Goal: Task Accomplishment & Management: Complete application form

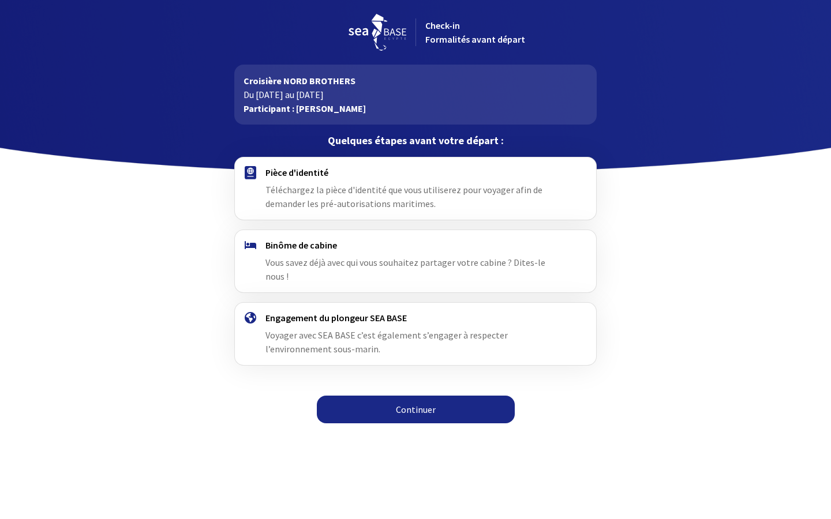
click at [319, 194] on span "Téléchargez la pièce d'identité que vous utiliserez pour voyager afin de demand…" at bounding box center [403, 196] width 277 height 25
click at [404, 398] on link "Continuer" at bounding box center [416, 410] width 198 height 28
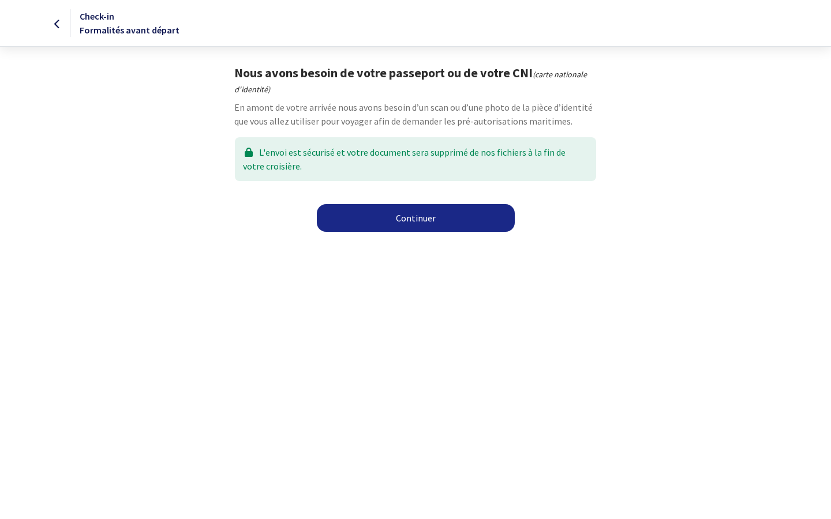
click at [411, 219] on link "Continuer" at bounding box center [416, 218] width 198 height 28
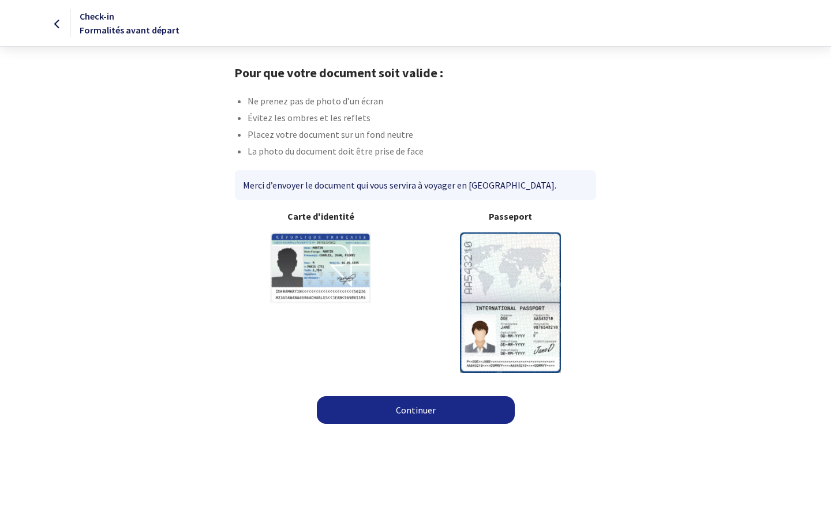
click at [496, 268] on img at bounding box center [510, 303] width 101 height 140
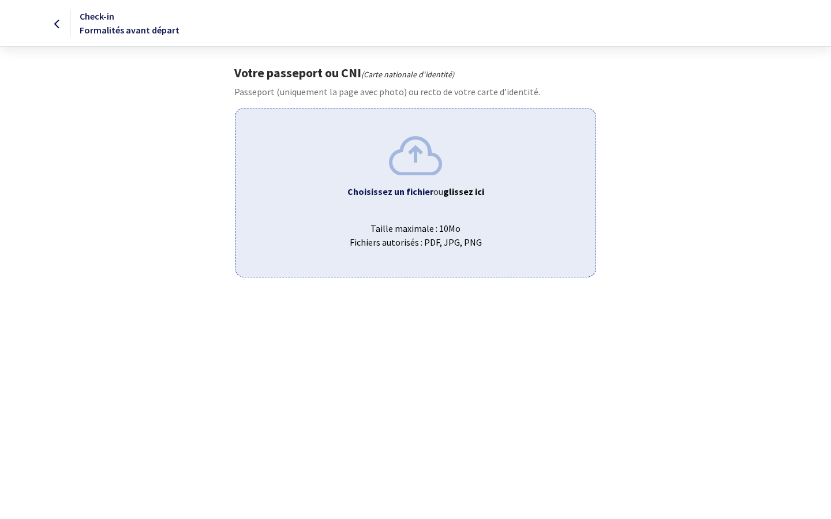
click at [333, 167] on div "Choisissez un fichier ou glissez ici Taille maximale : 10Mo Fichiers autorisés …" at bounding box center [415, 192] width 361 height 169
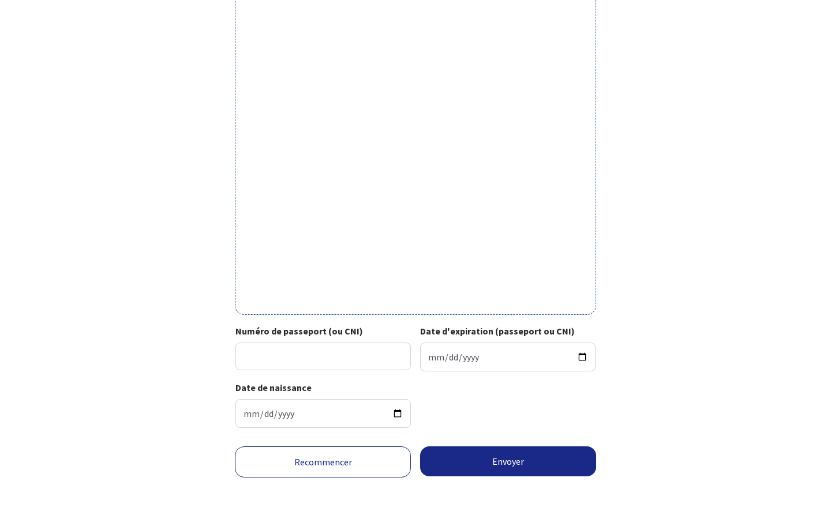
scroll to position [268, 0]
click at [303, 350] on input "Numéro de passeport (ou CNI)" at bounding box center [322, 357] width 175 height 28
type input "24AD36965"
click at [484, 344] on input "Date d'expiration (passeport ou CNI)" at bounding box center [507, 357] width 175 height 29
click at [470, 357] on input "Date d'expiration (passeport ou CNI)" at bounding box center [507, 357] width 175 height 29
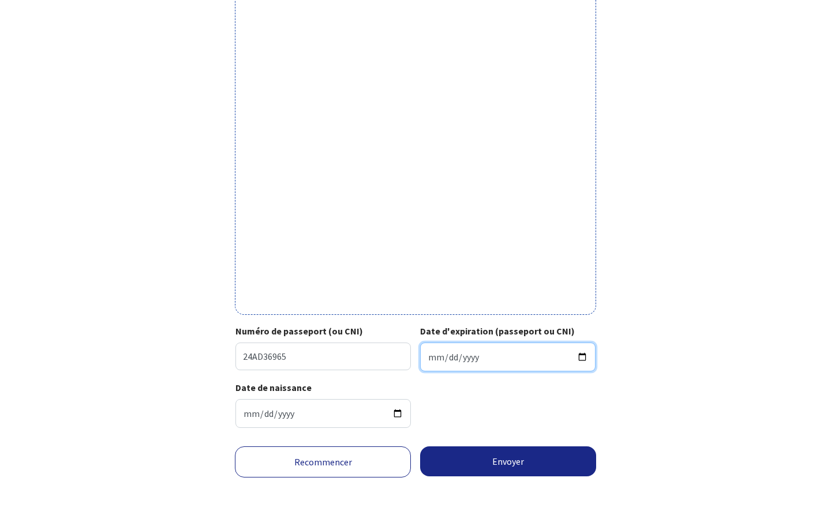
click at [480, 346] on input "2025-09-17" at bounding box center [507, 357] width 175 height 29
type input "2025-09-04"
click at [482, 348] on input "2025-09-04" at bounding box center [507, 357] width 175 height 29
type input "2034-01-16"
click at [496, 361] on input "2034-01-16" at bounding box center [507, 357] width 175 height 29
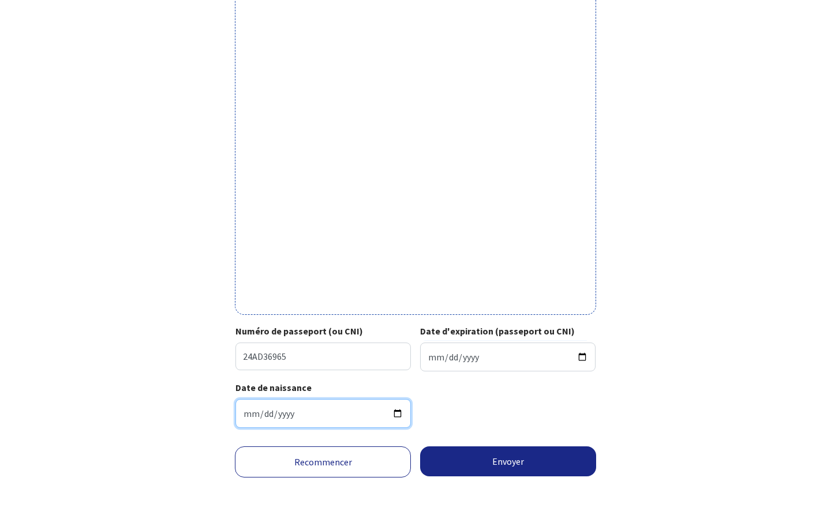
click at [304, 411] on input "1970-08-19" at bounding box center [322, 413] width 175 height 29
click at [465, 390] on div "Date de naissance 1970-08-19" at bounding box center [414, 409] width 359 height 57
click at [486, 457] on button "Envoyer" at bounding box center [508, 462] width 176 height 30
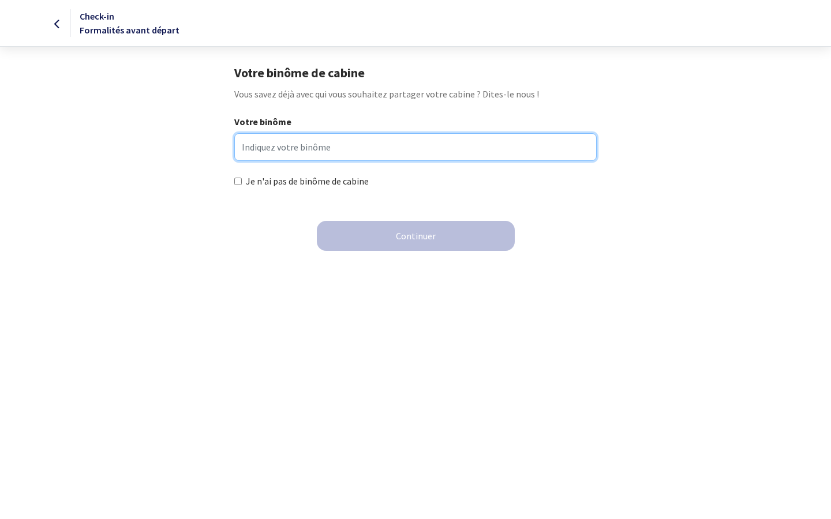
click at [263, 139] on input "Votre binôme" at bounding box center [415, 147] width 362 height 28
click at [350, 152] on input "Votre binôme" at bounding box center [415, 147] width 362 height 28
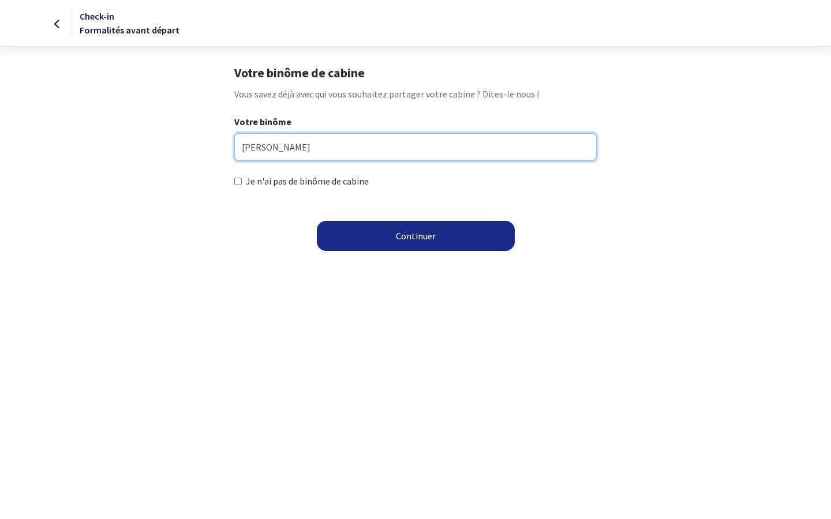
type input "[PERSON_NAME]"
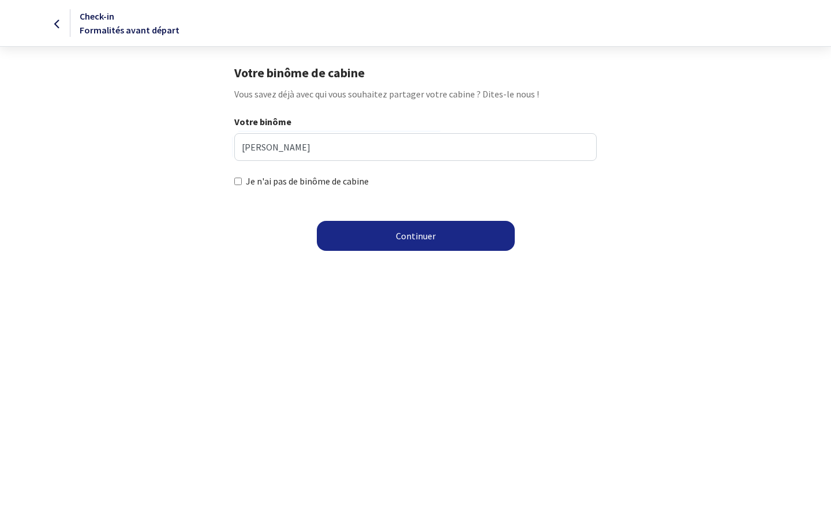
click at [409, 238] on button "Continuer" at bounding box center [416, 236] width 198 height 30
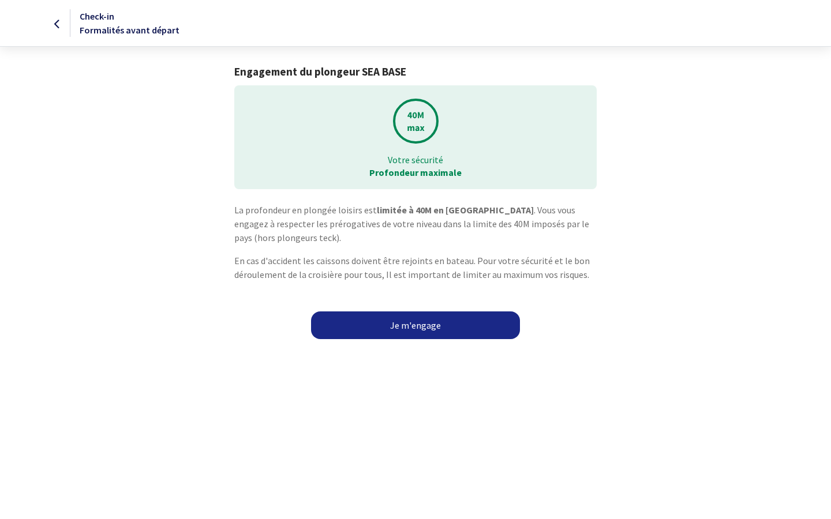
click at [412, 324] on link "Je m'engage" at bounding box center [415, 326] width 209 height 28
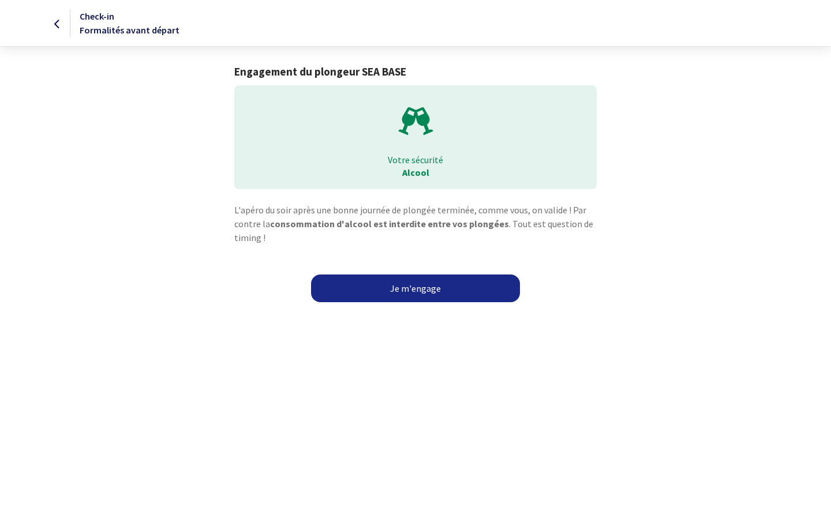
click at [395, 287] on link "Je m'engage" at bounding box center [415, 289] width 209 height 28
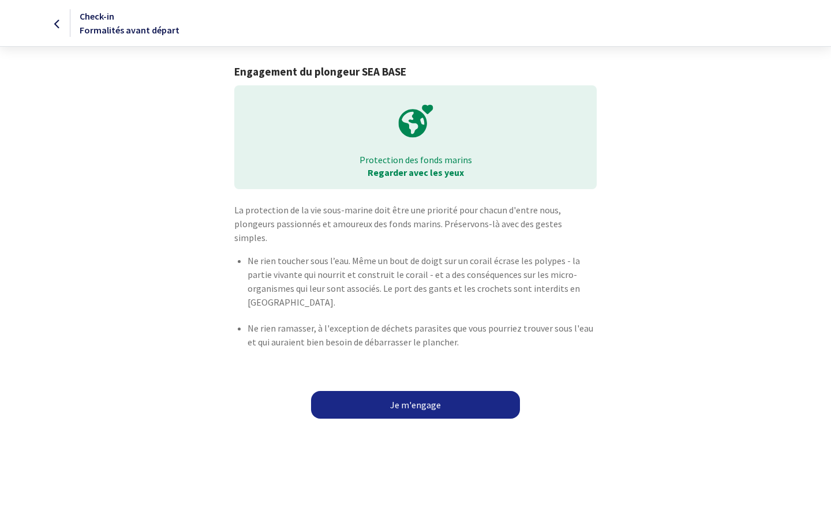
click at [436, 391] on link "Je m'engage" at bounding box center [415, 405] width 209 height 28
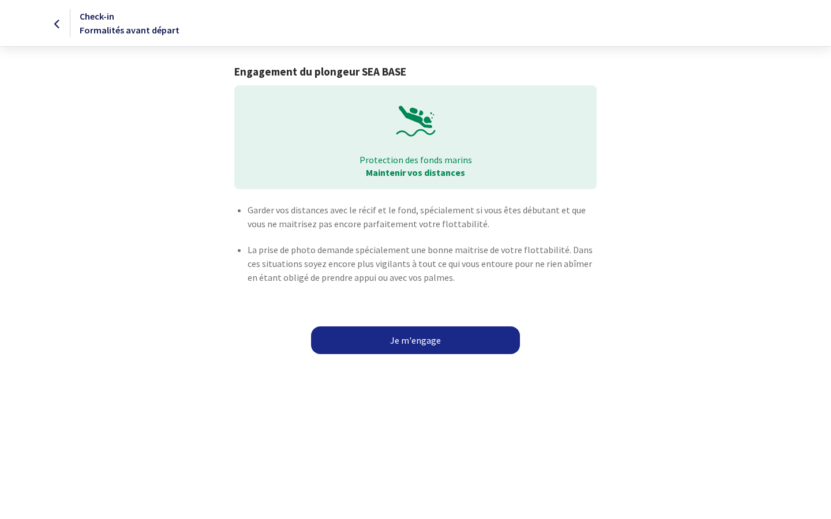
click at [415, 343] on link "Je m'engage" at bounding box center [415, 341] width 209 height 28
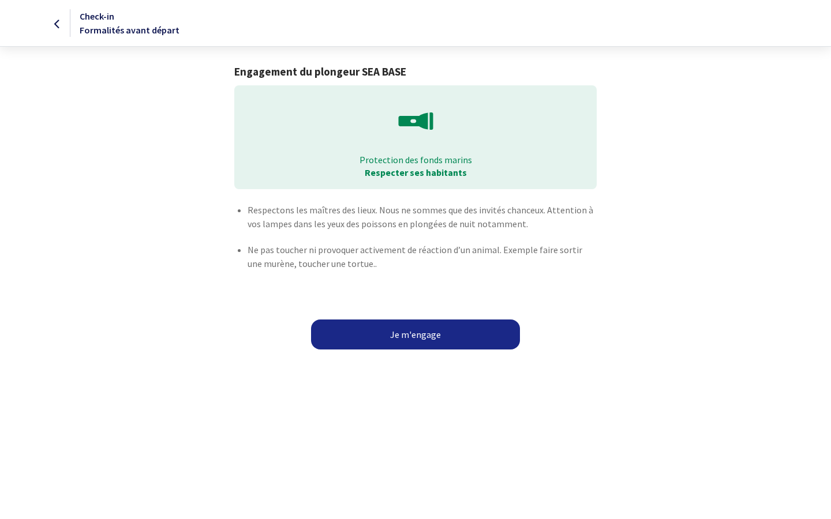
click at [414, 333] on button "Je m'engage" at bounding box center [415, 335] width 209 height 30
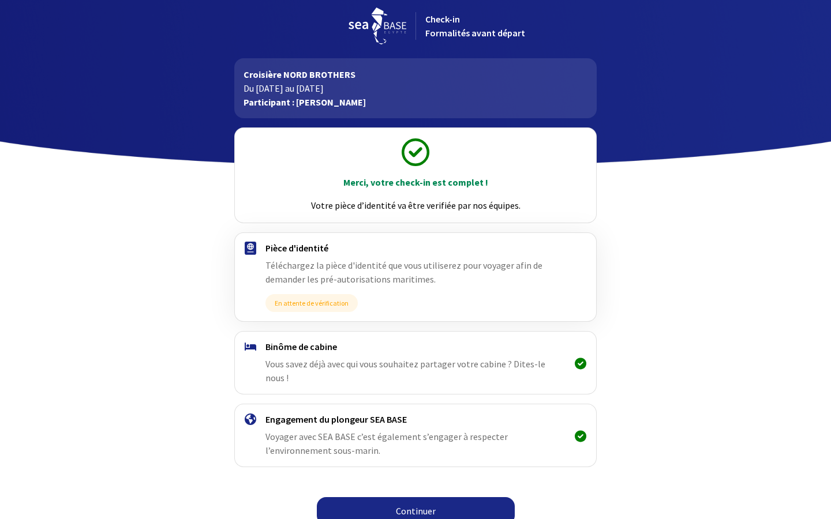
scroll to position [5, 0]
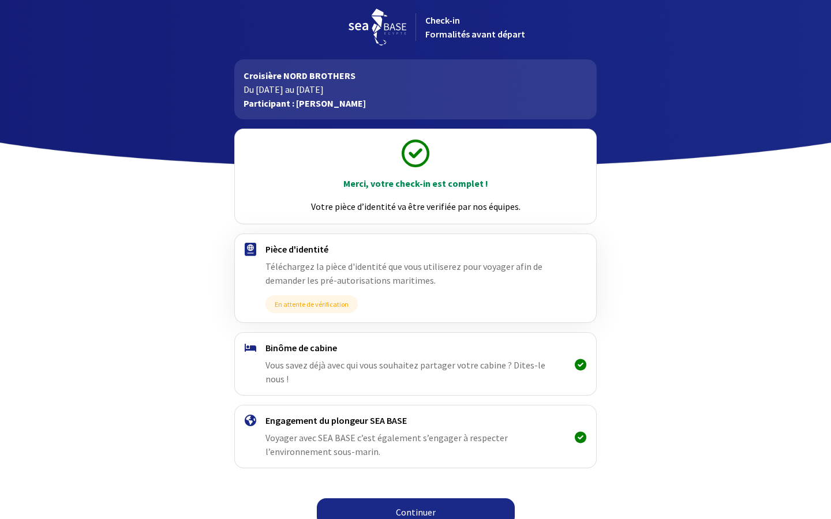
click at [414, 499] on link "Continuer" at bounding box center [416, 513] width 198 height 28
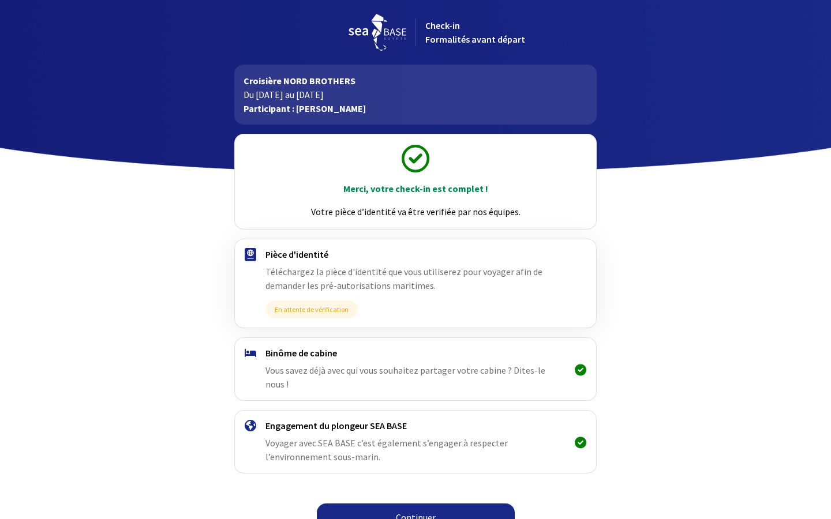
click at [419, 504] on link "Continuer" at bounding box center [416, 518] width 198 height 28
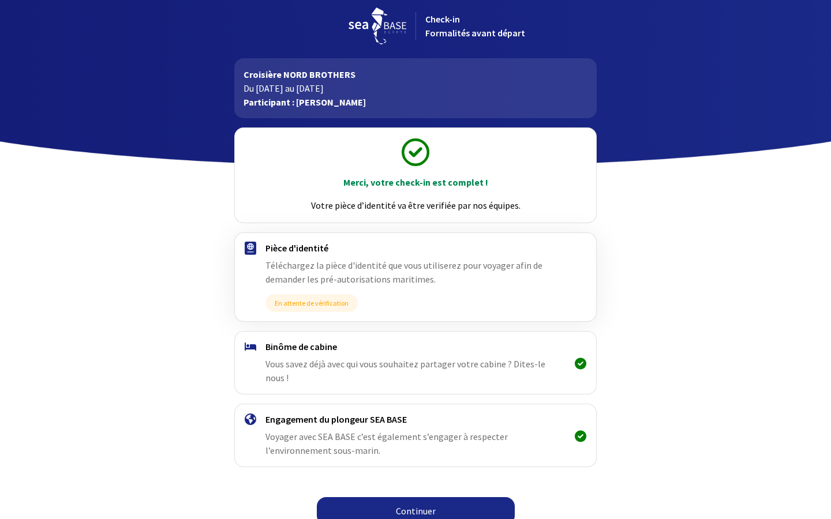
scroll to position [5, 0]
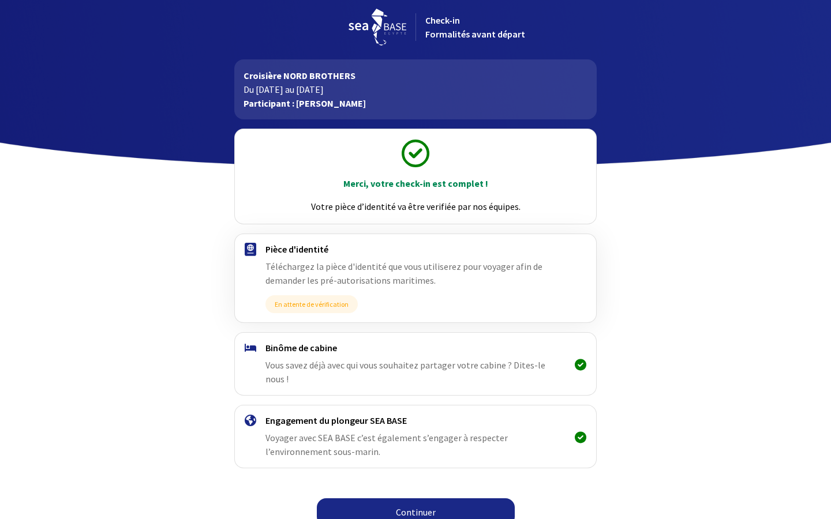
click at [410, 499] on link "Continuer" at bounding box center [416, 513] width 198 height 28
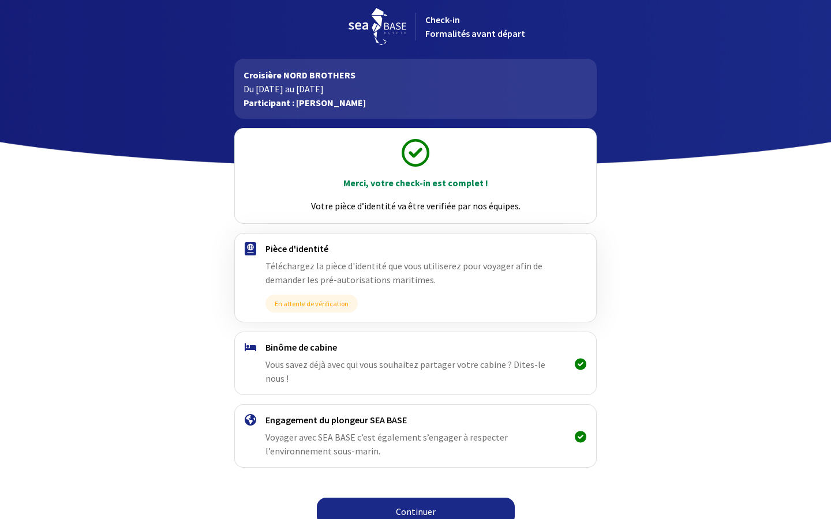
scroll to position [5, 0]
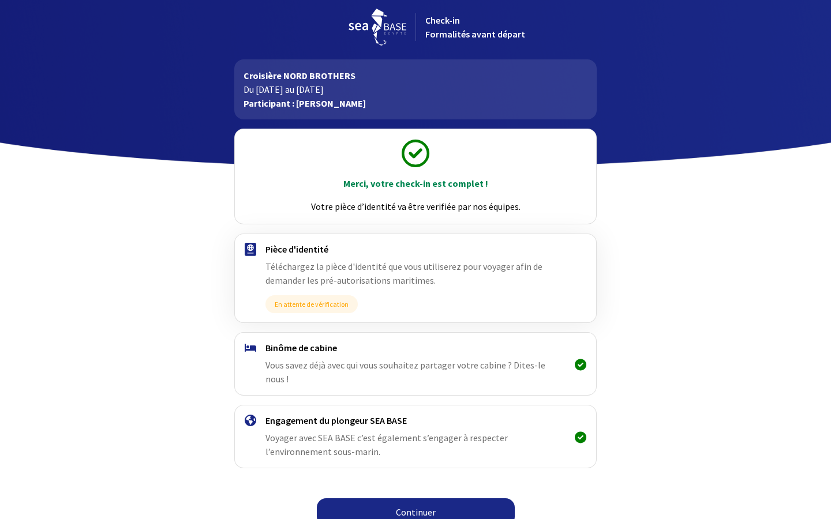
click at [419, 499] on link "Continuer" at bounding box center [416, 513] width 198 height 28
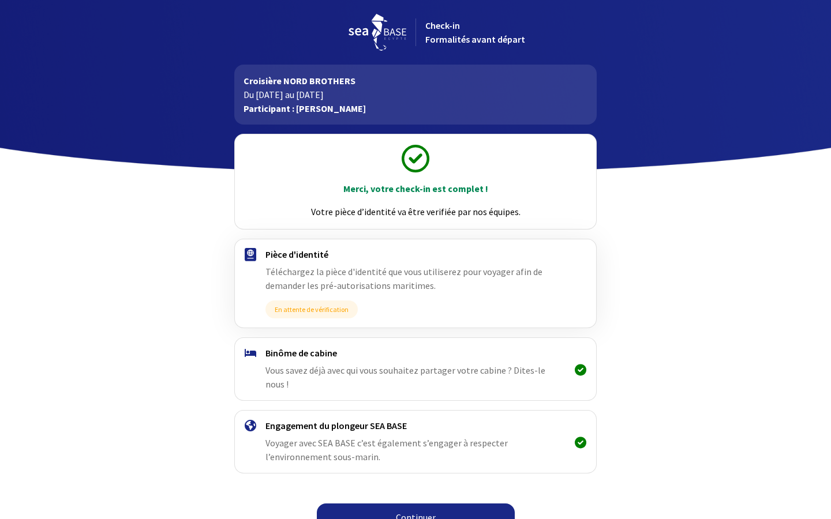
click at [419, 505] on link "Continuer" at bounding box center [416, 518] width 198 height 28
click at [407, 504] on link "Continuer" at bounding box center [416, 518] width 198 height 28
